Goal: Task Accomplishment & Management: Manage account settings

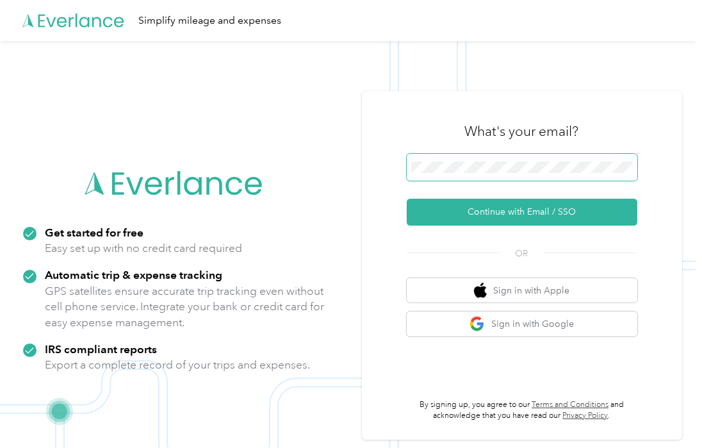
click at [491, 158] on span at bounding box center [522, 167] width 231 height 27
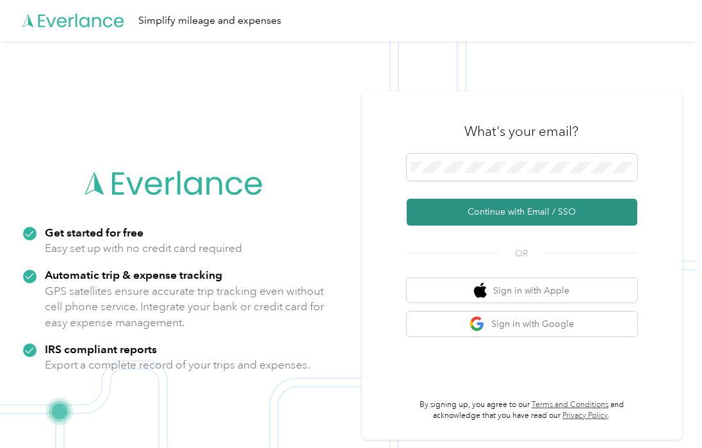
click at [491, 211] on button "Continue with Email / SSO" at bounding box center [522, 212] width 231 height 27
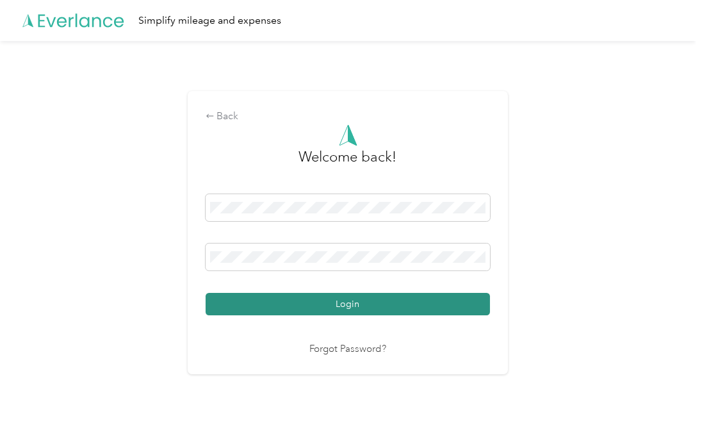
click at [306, 306] on button "Login" at bounding box center [348, 304] width 284 height 22
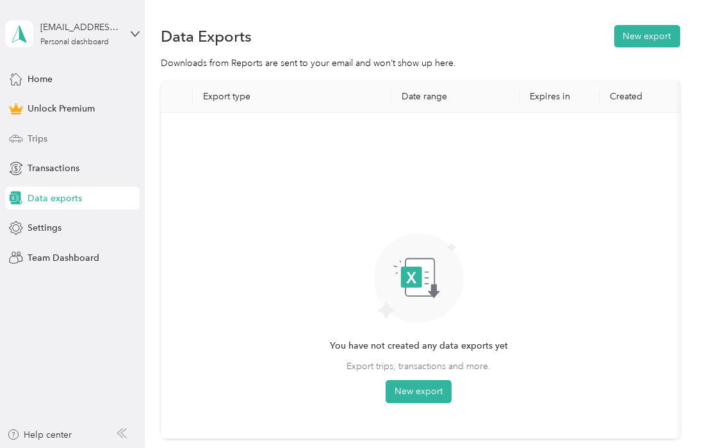
click at [31, 136] on span "Trips" at bounding box center [38, 138] width 20 height 13
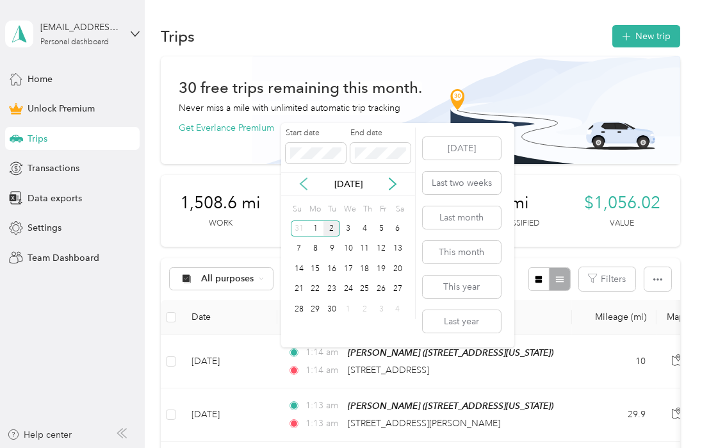
click at [301, 181] on icon at bounding box center [303, 183] width 13 height 13
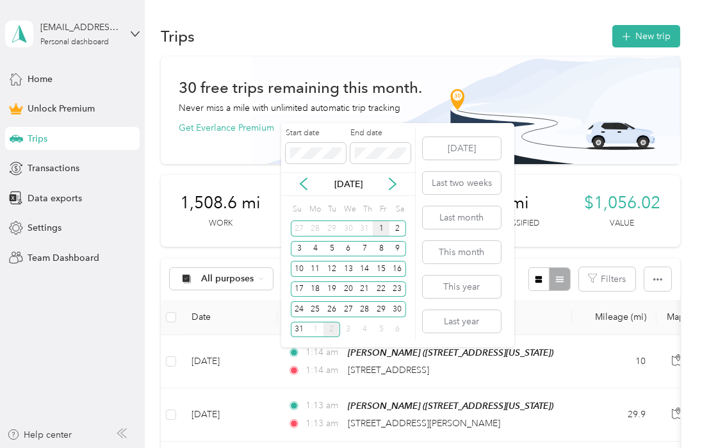
click at [384, 225] on div "1" at bounding box center [381, 228] width 17 height 16
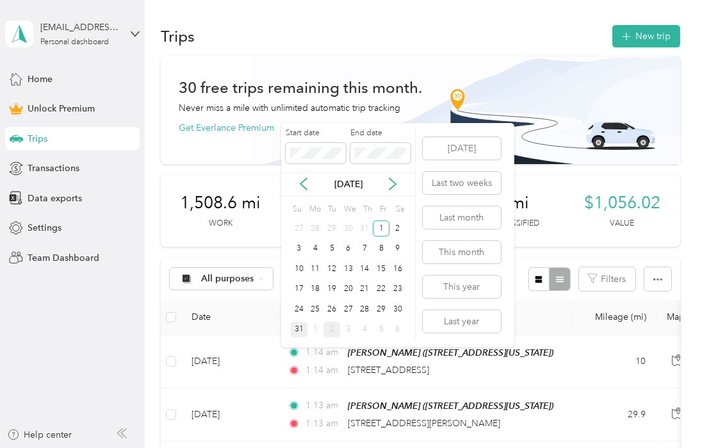
click at [299, 329] on div "31" at bounding box center [299, 330] width 17 height 16
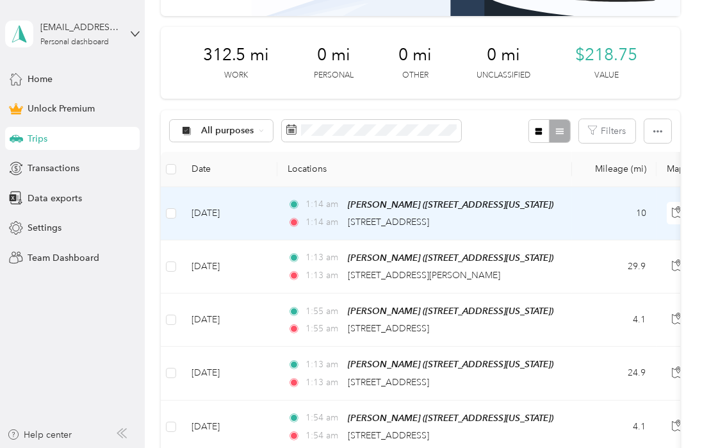
scroll to position [192, 0]
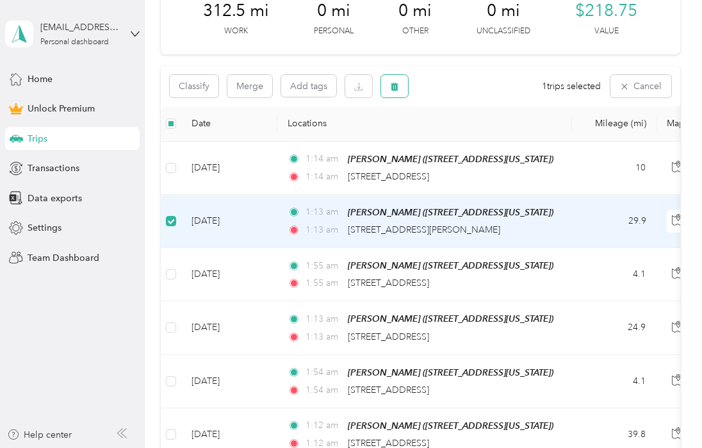
click at [403, 86] on button "button" at bounding box center [394, 86] width 27 height 22
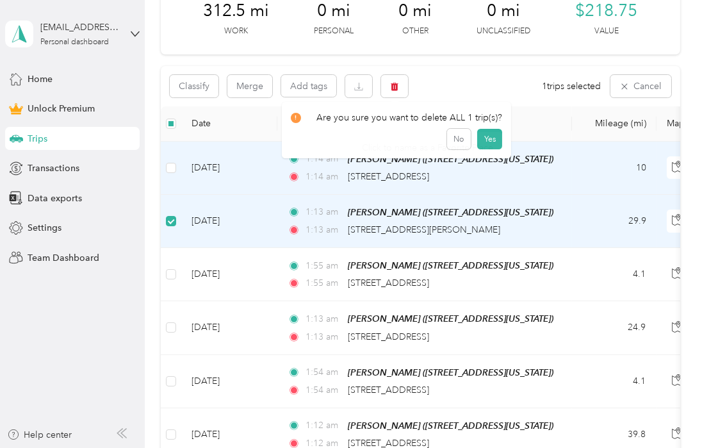
click at [482, 139] on div "Click to name as a Favorite Place" at bounding box center [427, 147] width 149 height 31
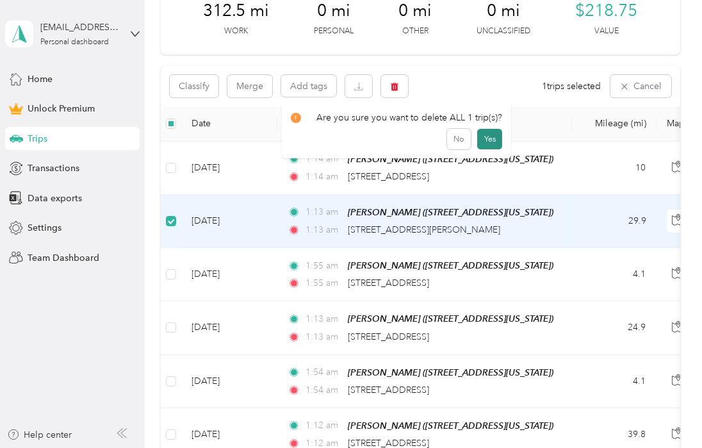
click at [482, 134] on button "Yes" at bounding box center [489, 139] width 25 height 20
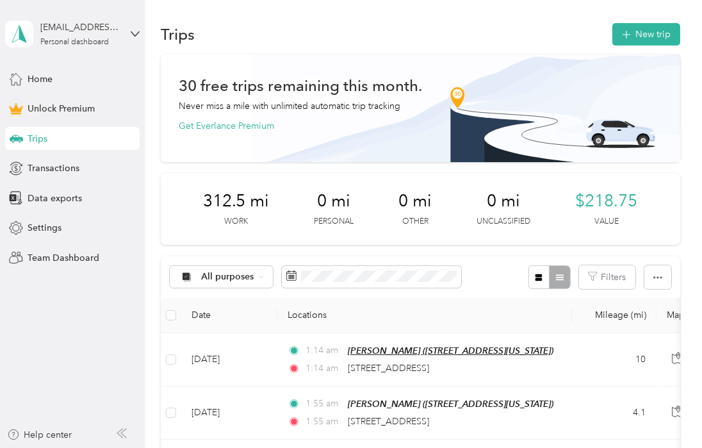
scroll to position [0, 0]
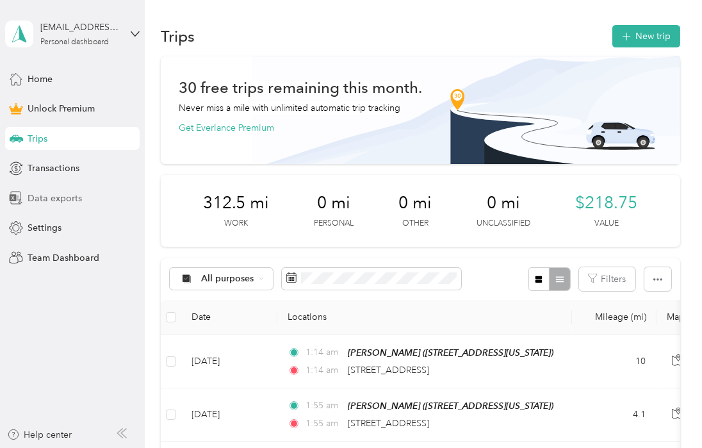
click at [31, 193] on span "Data exports" at bounding box center [55, 198] width 54 height 13
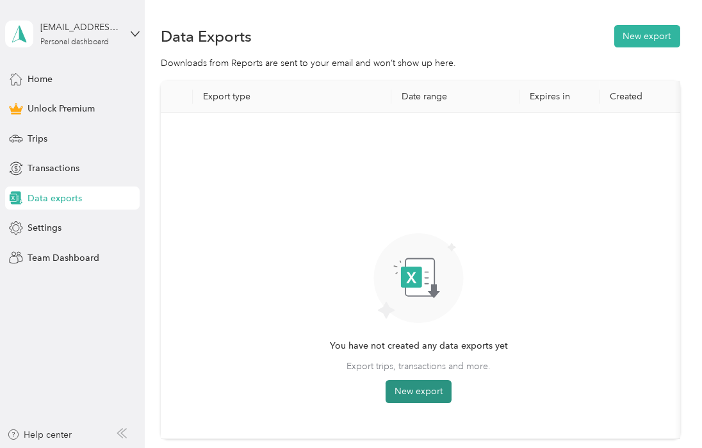
click at [411, 386] on button "New export" at bounding box center [419, 391] width 66 height 23
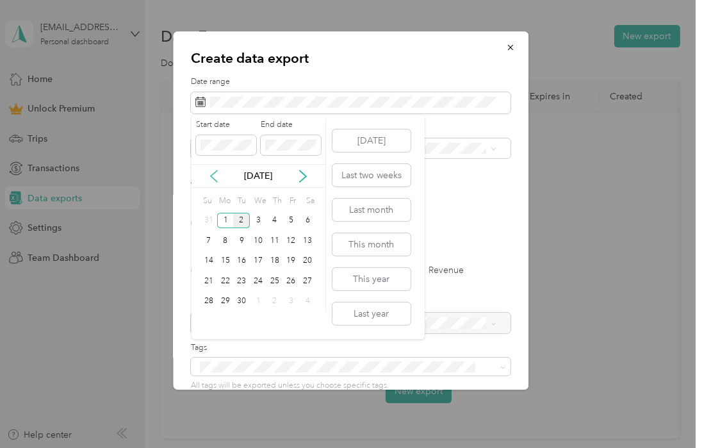
click at [208, 174] on icon at bounding box center [214, 176] width 13 height 13
click at [288, 219] on div "1" at bounding box center [291, 221] width 17 height 16
click at [207, 322] on div "31" at bounding box center [208, 321] width 17 height 16
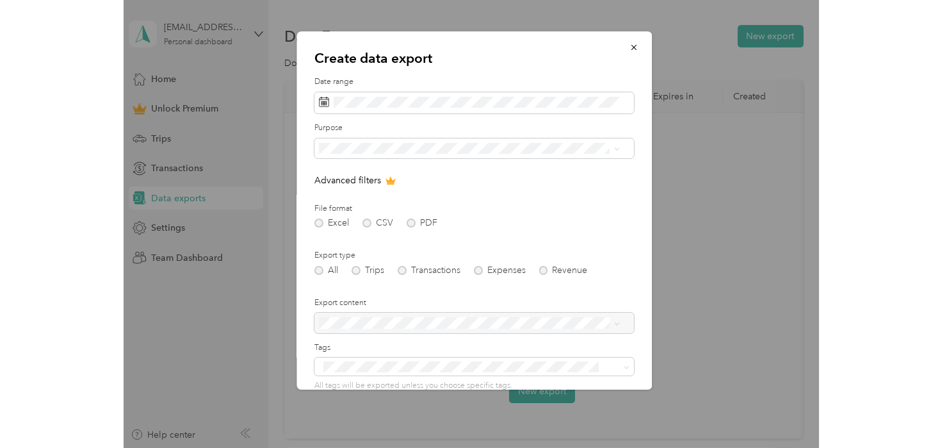
scroll to position [107, 0]
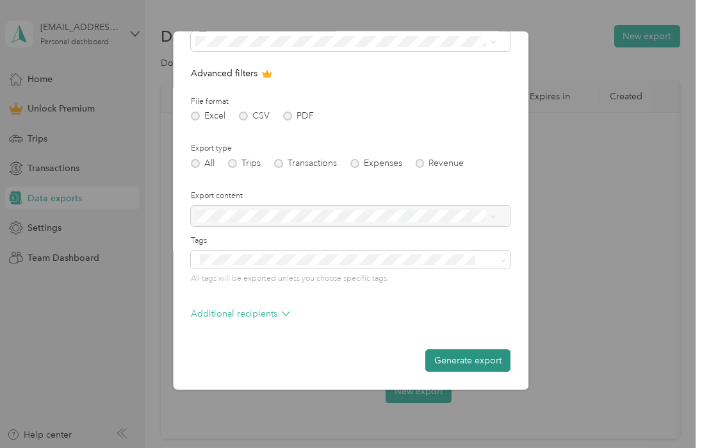
click at [452, 359] on button "Generate export" at bounding box center [468, 360] width 85 height 22
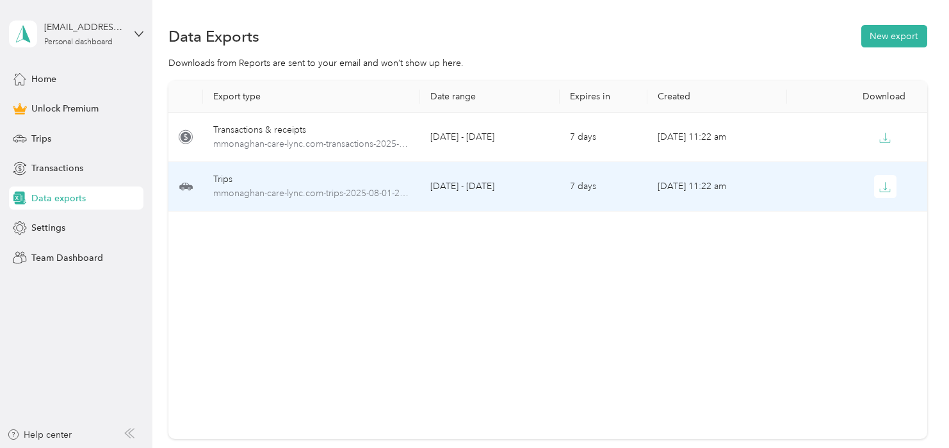
click at [484, 190] on td "[DATE] - [DATE]" at bounding box center [490, 186] width 140 height 49
